Goal: Task Accomplishment & Management: Manage account settings

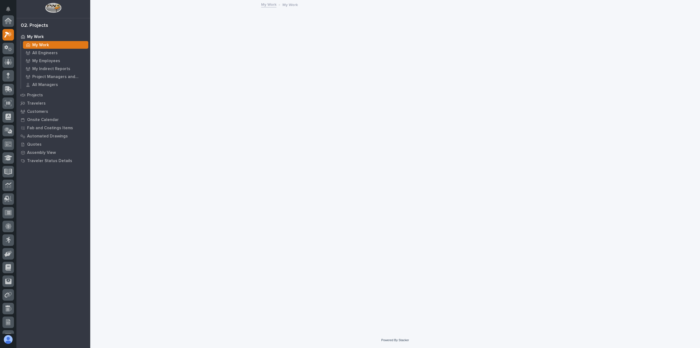
scroll to position [14, 0]
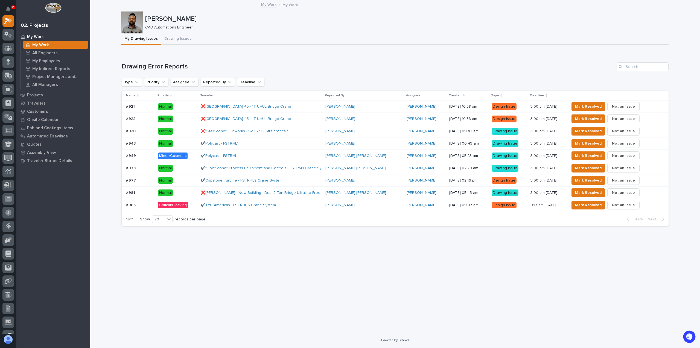
click at [275, 207] on div "✔️TYC Americas - FSTRUL.5 Crane System" at bounding box center [261, 205] width 121 height 9
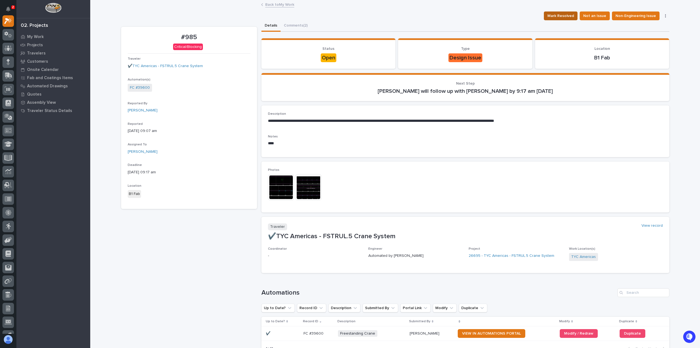
click at [572, 13] on span "Mark Resolved" at bounding box center [561, 16] width 27 height 7
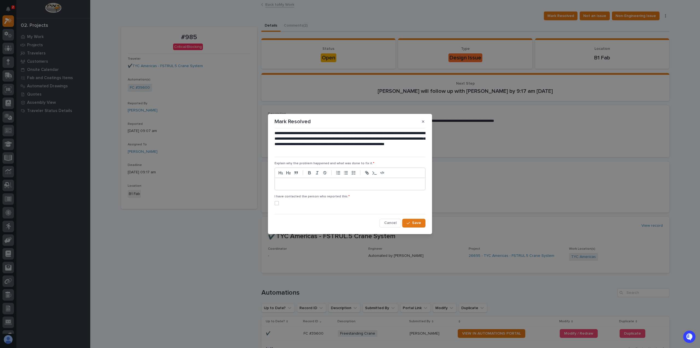
click at [296, 186] on p at bounding box center [350, 183] width 142 height 5
click at [276, 205] on span at bounding box center [277, 203] width 4 height 4
click at [419, 223] on span "Save" at bounding box center [416, 222] width 9 height 5
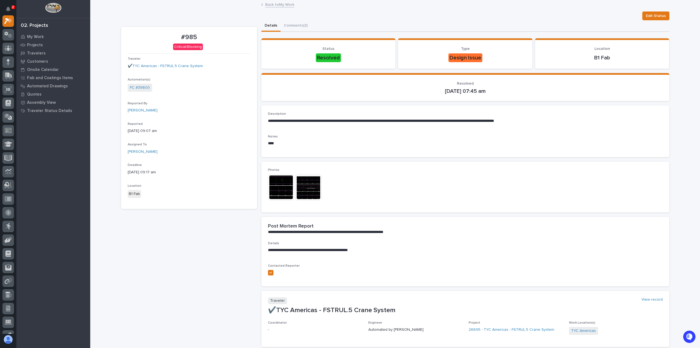
click at [271, 5] on link "Back to My Work" at bounding box center [279, 4] width 29 height 6
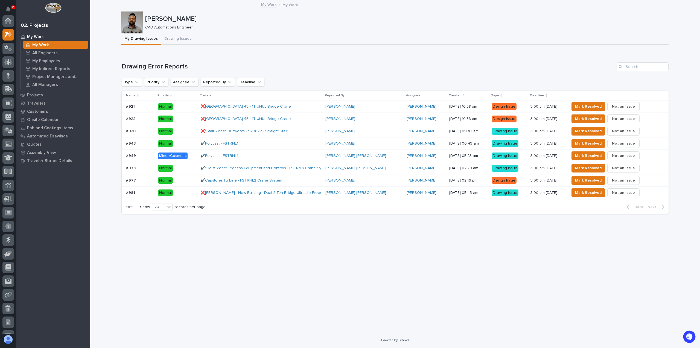
scroll to position [15, 0]
click at [302, 178] on div "✔️Capstone Turbine - FSTRHL2 Crane System" at bounding box center [261, 180] width 121 height 9
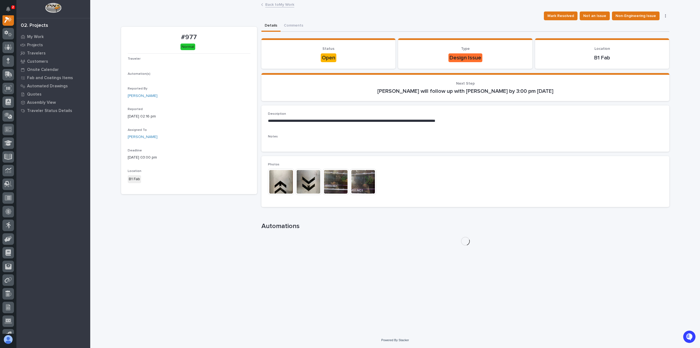
scroll to position [14, 0]
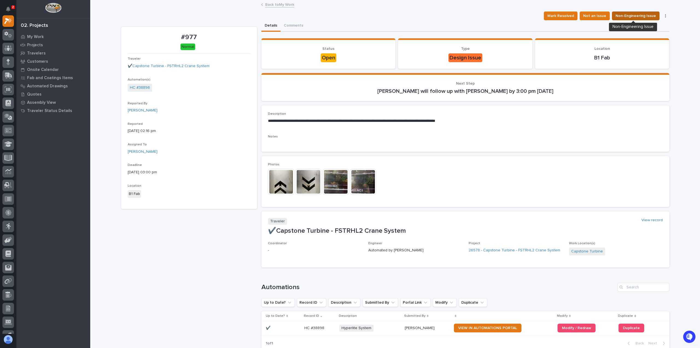
click at [624, 16] on span "Non-Engineering Issue" at bounding box center [636, 16] width 40 height 7
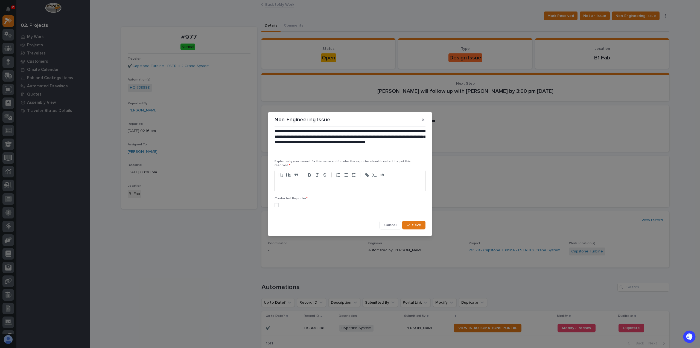
click at [313, 183] on p at bounding box center [350, 185] width 142 height 5
click at [280, 204] on label at bounding box center [350, 205] width 151 height 4
click at [415, 224] on span "Save" at bounding box center [416, 224] width 9 height 5
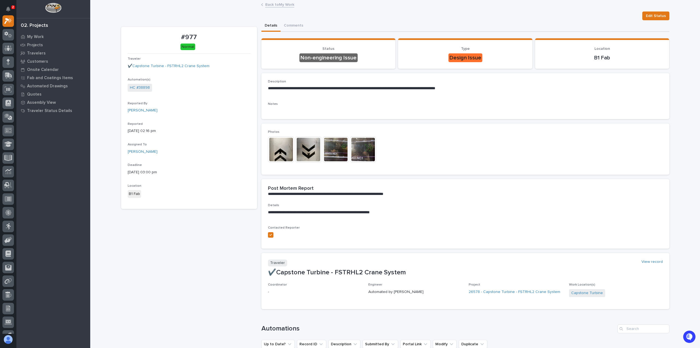
click at [277, 7] on link "Back to My Work" at bounding box center [279, 4] width 29 height 6
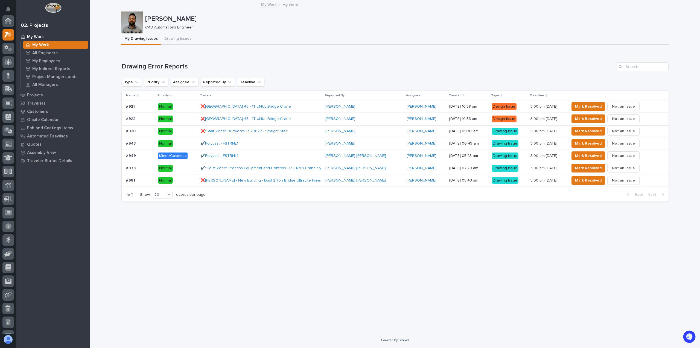
scroll to position [15, 0]
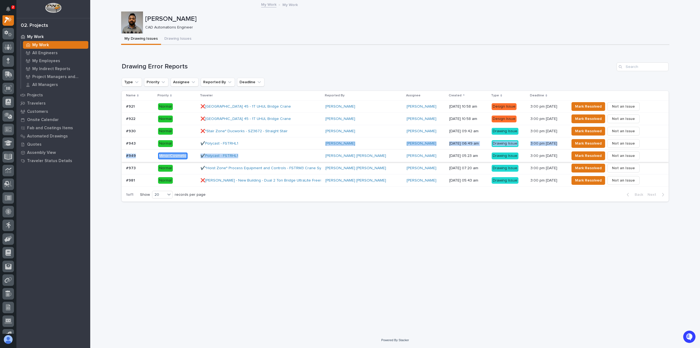
drag, startPoint x: 259, startPoint y: 145, endPoint x: 265, endPoint y: 152, distance: 8.7
click at [265, 152] on tbody "#921 #921 Normal ❌[GEOGRAPHIC_DATA] - Plant 45 - 1T UHUL Bridge Crane [PERSON_N…" at bounding box center [395, 143] width 547 height 86
click at [297, 133] on div "❌*Stair Zone* Ducworks - SZ3672 - Straight Stair" at bounding box center [261, 131] width 121 height 9
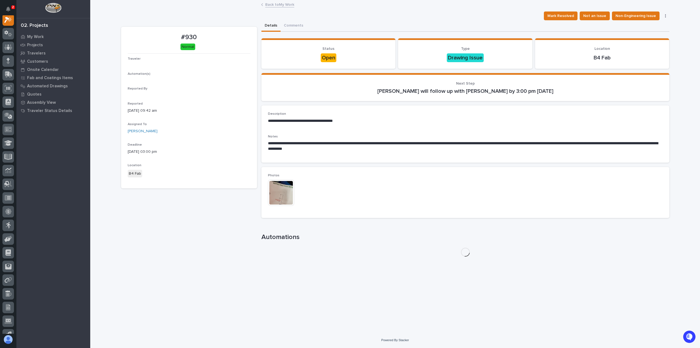
scroll to position [14, 0]
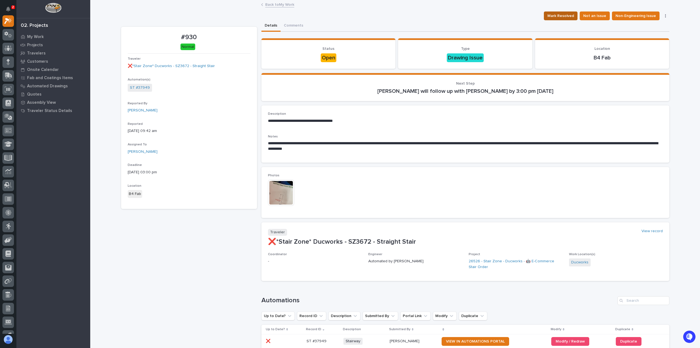
click at [556, 14] on span "Mark Resolved" at bounding box center [561, 16] width 27 height 7
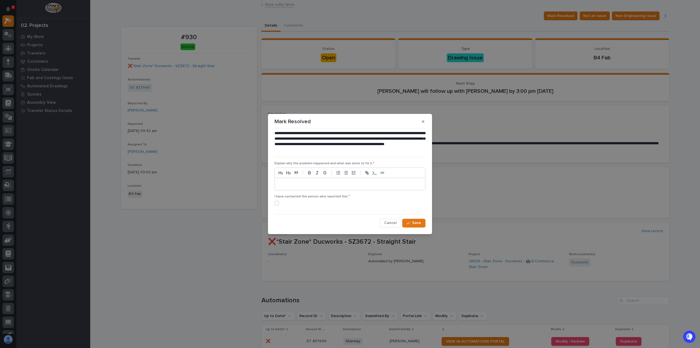
click at [318, 184] on p at bounding box center [350, 183] width 142 height 5
click at [280, 203] on label at bounding box center [350, 203] width 151 height 4
click at [417, 224] on span "Save" at bounding box center [416, 222] width 9 height 5
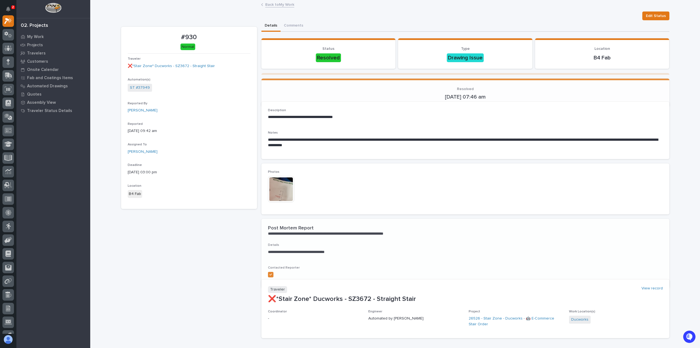
click at [277, 5] on link "Back to My Work" at bounding box center [279, 4] width 29 height 6
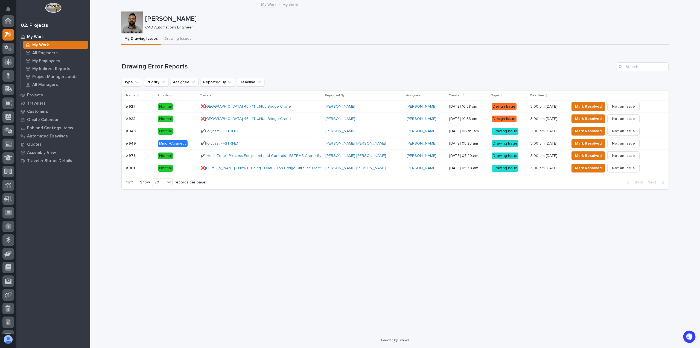
scroll to position [15, 0]
click at [315, 214] on div "Loading... Saving… Loading... Saving… [PERSON_NAME] [PERSON_NAME] CAD Automatio…" at bounding box center [395, 160] width 554 height 318
